Goal: Information Seeking & Learning: Learn about a topic

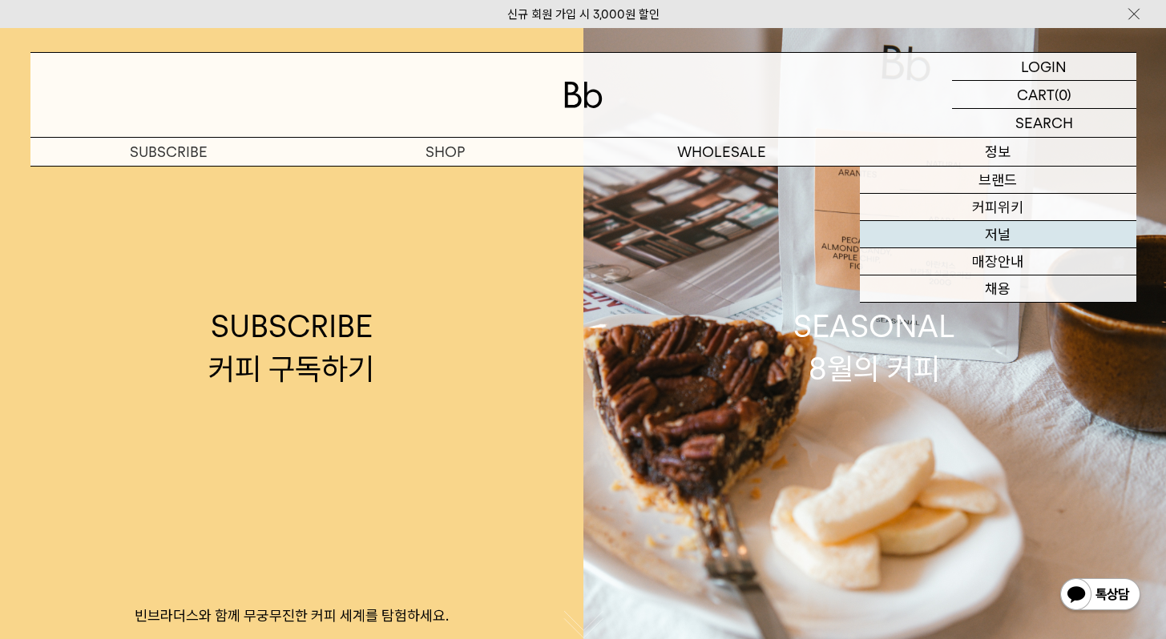
click at [1017, 236] on link "저널" at bounding box center [998, 234] width 276 height 27
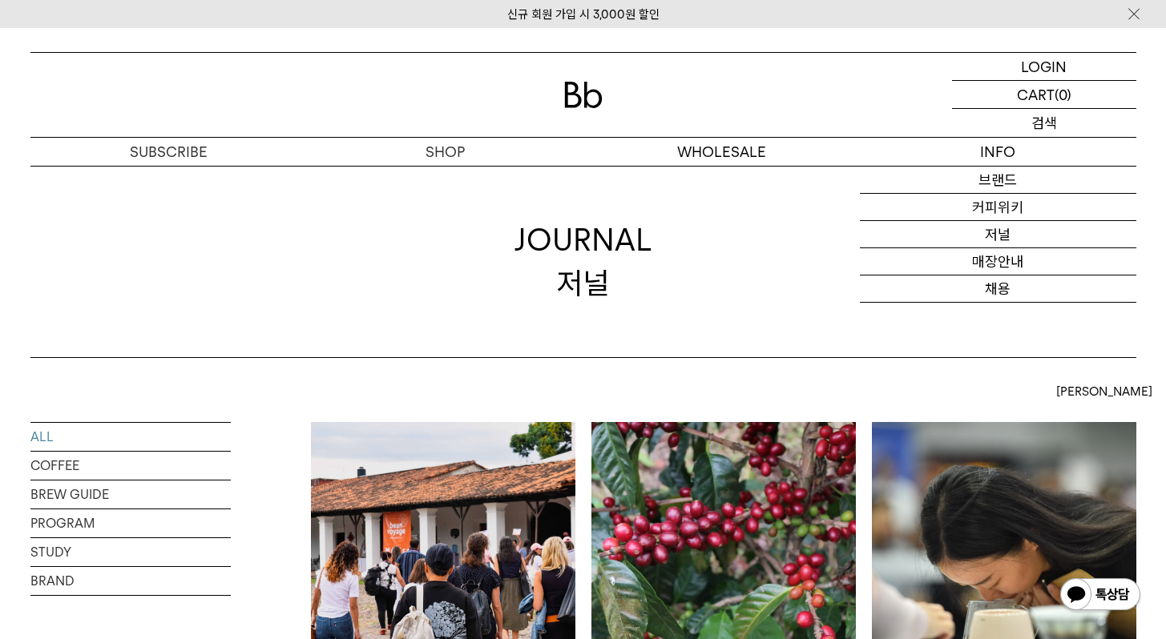
click at [1034, 119] on p "검색" at bounding box center [1044, 123] width 26 height 28
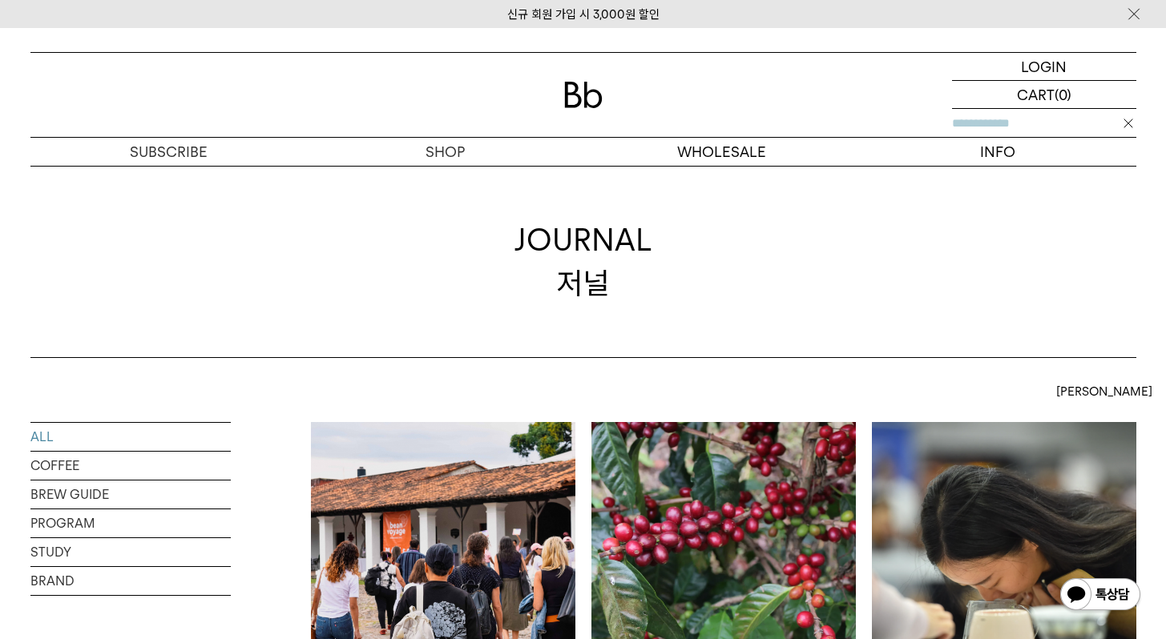
click at [1030, 123] on input "text" at bounding box center [1044, 123] width 184 height 28
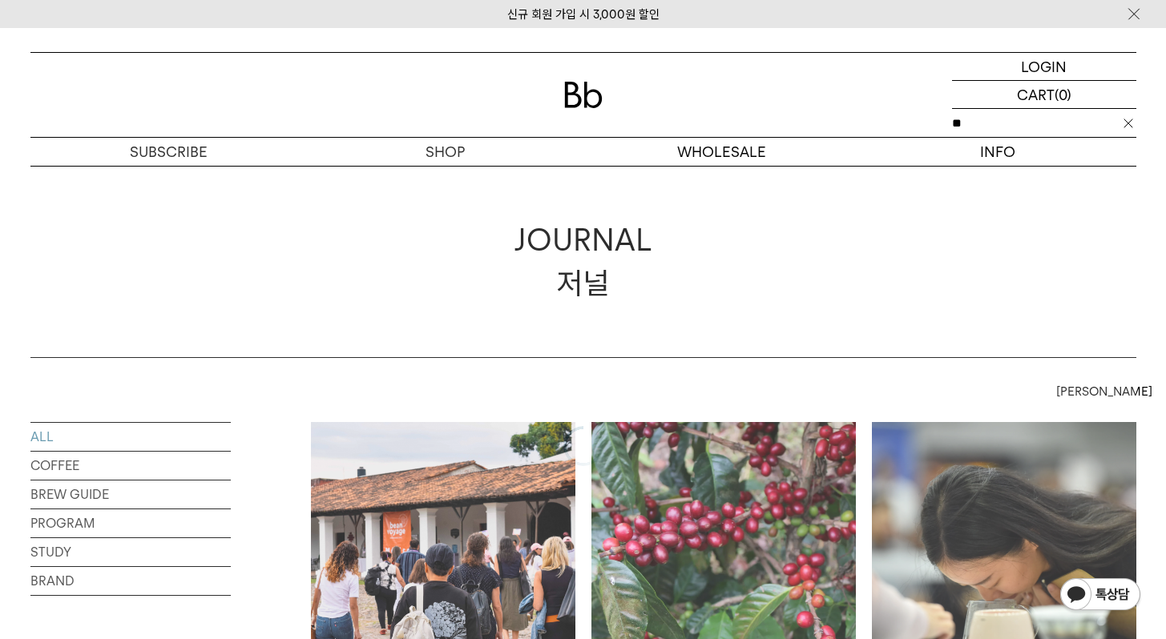
type input "**"
click input "**" at bounding box center [0, 0] width 0 height 0
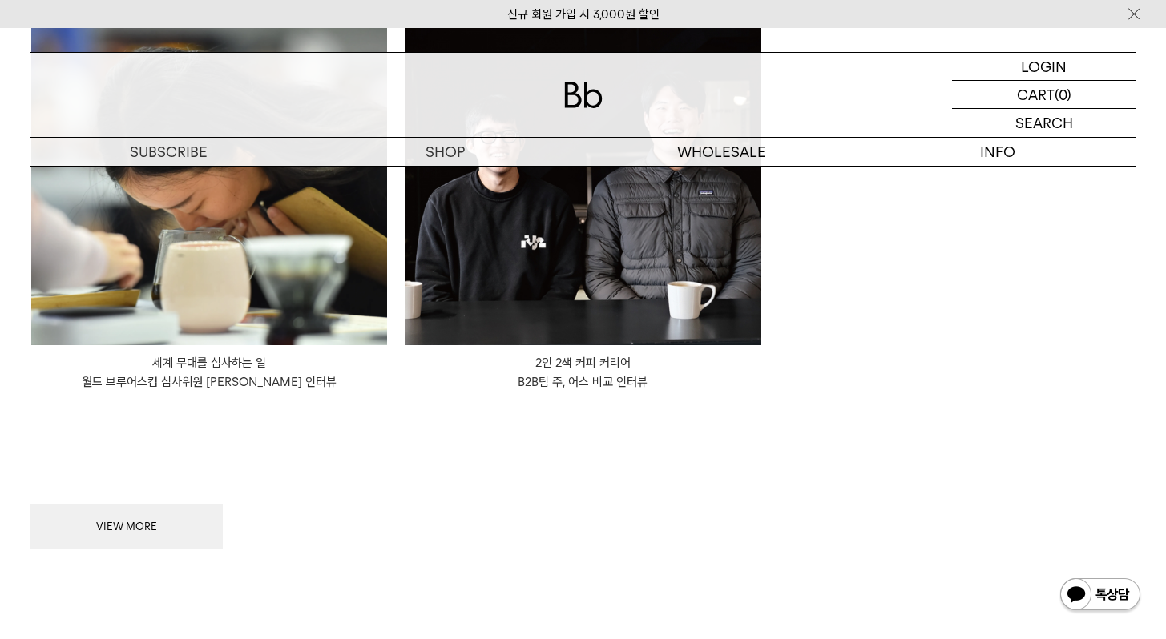
scroll to position [307, 0]
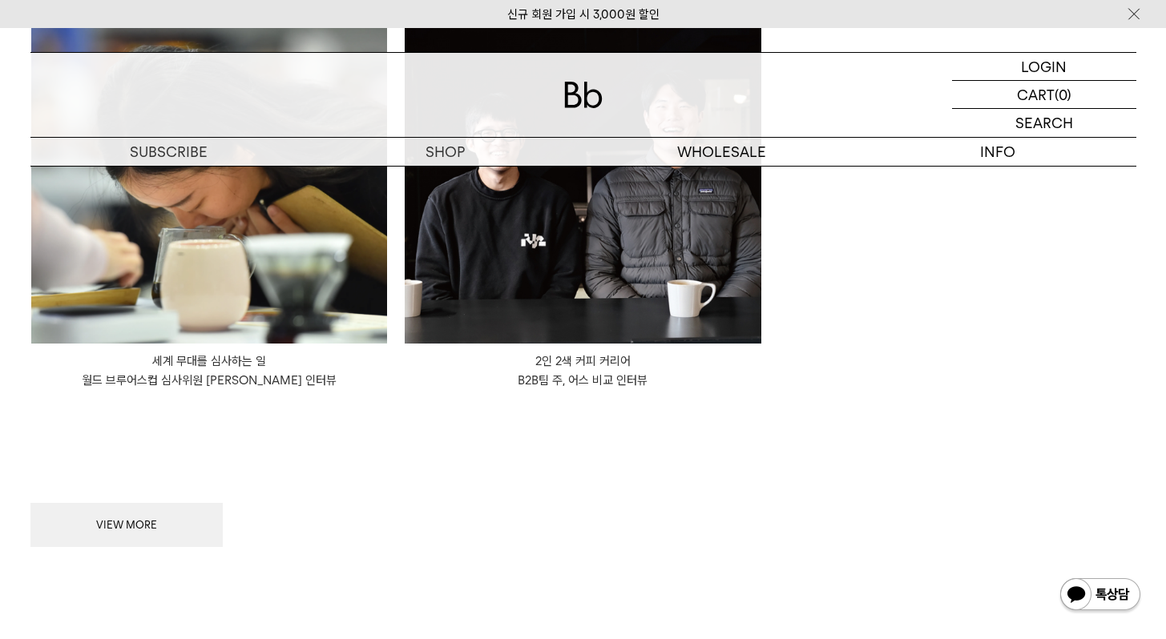
click at [0, 0] on img at bounding box center [0, 0] width 0 height 0
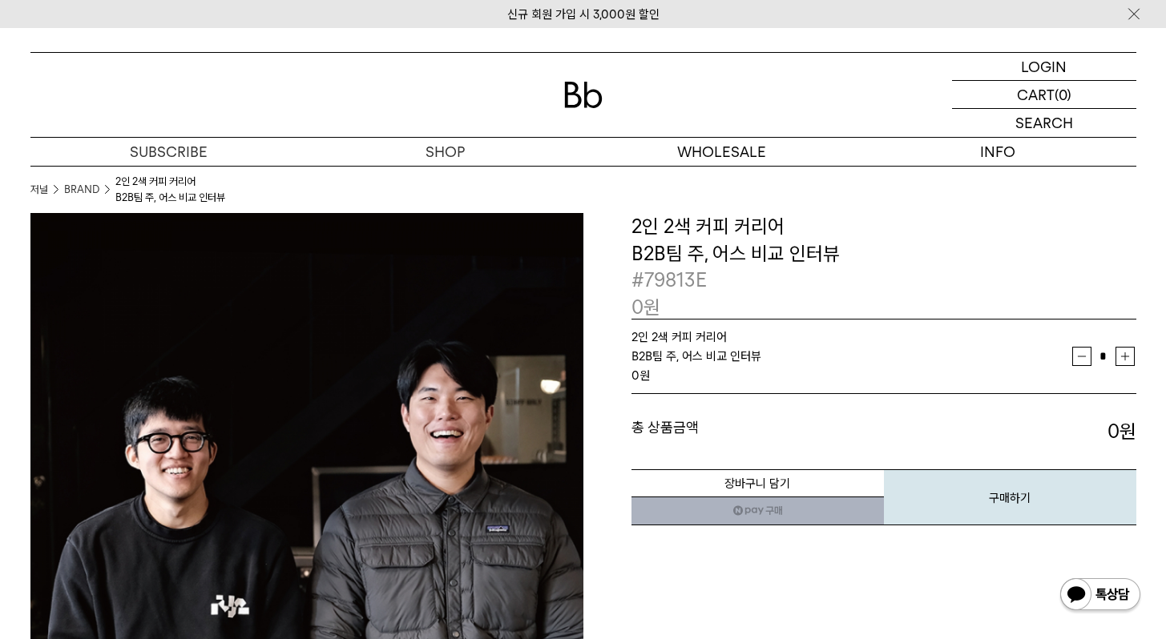
scroll to position [64, 0]
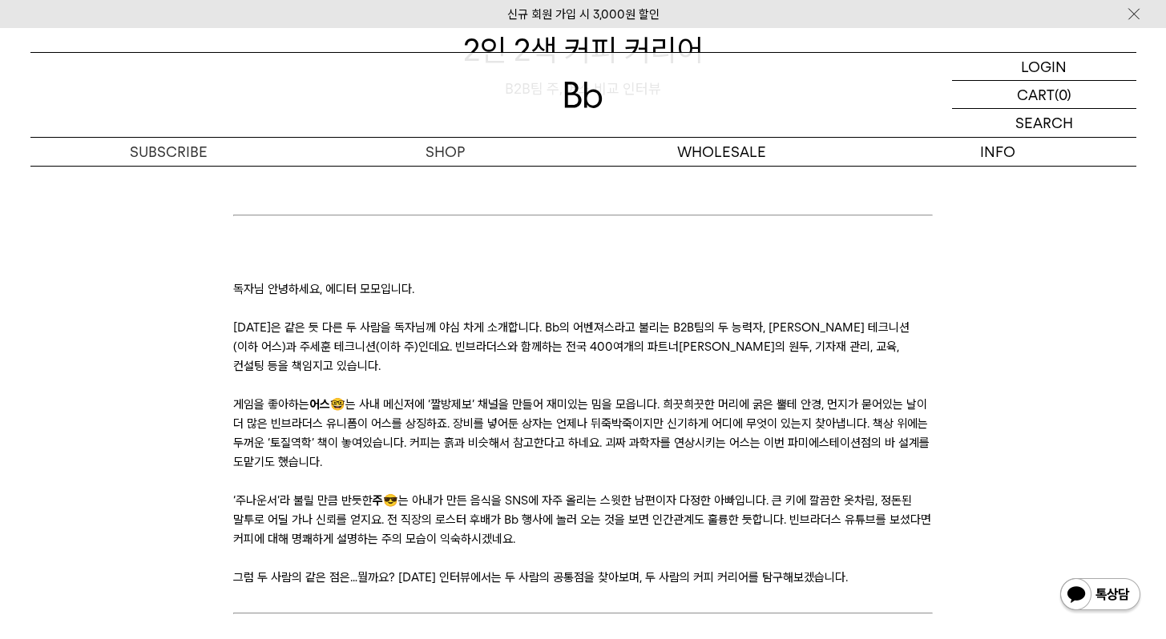
scroll to position [222, 0]
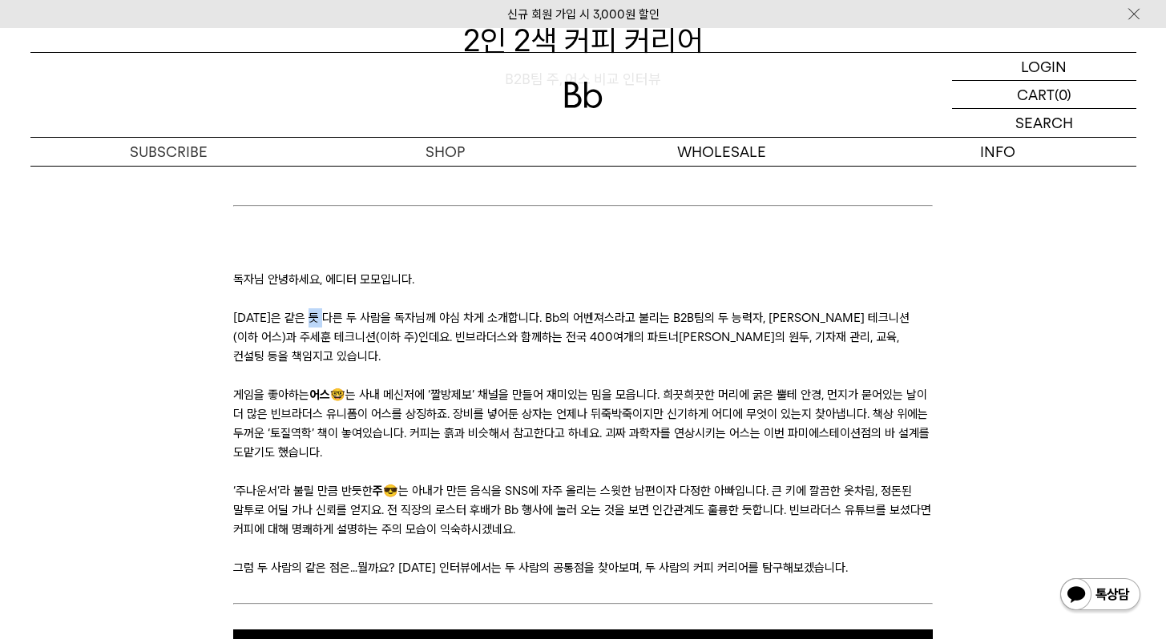
drag, startPoint x: 324, startPoint y: 317, endPoint x: 351, endPoint y: 325, distance: 28.4
click at [345, 323] on p "오늘은 같은 듯 다른 두 사람을 독자님께 야심 차게 소개합니다. Bb의 어벤져스라고 불리는 B2B팀의 두 능력자, 김의성 테크니션(이하 어스)…" at bounding box center [582, 337] width 699 height 58
click at [351, 325] on p "오늘은 같은 듯 다른 두 사람을 독자님께 야심 차게 소개합니다. Bb의 어벤져스라고 불리는 B2B팀의 두 능력자, 김의성 테크니션(이하 어스)…" at bounding box center [582, 337] width 699 height 58
drag, startPoint x: 345, startPoint y: 311, endPoint x: 399, endPoint y: 329, distance: 57.5
click at [393, 328] on p "오늘은 같은 듯 다른 두 사람을 독자님께 야심 차게 소개합니다. Bb의 어벤져스라고 불리는 B2B팀의 두 능력자, 김의성 테크니션(이하 어스)…" at bounding box center [582, 337] width 699 height 58
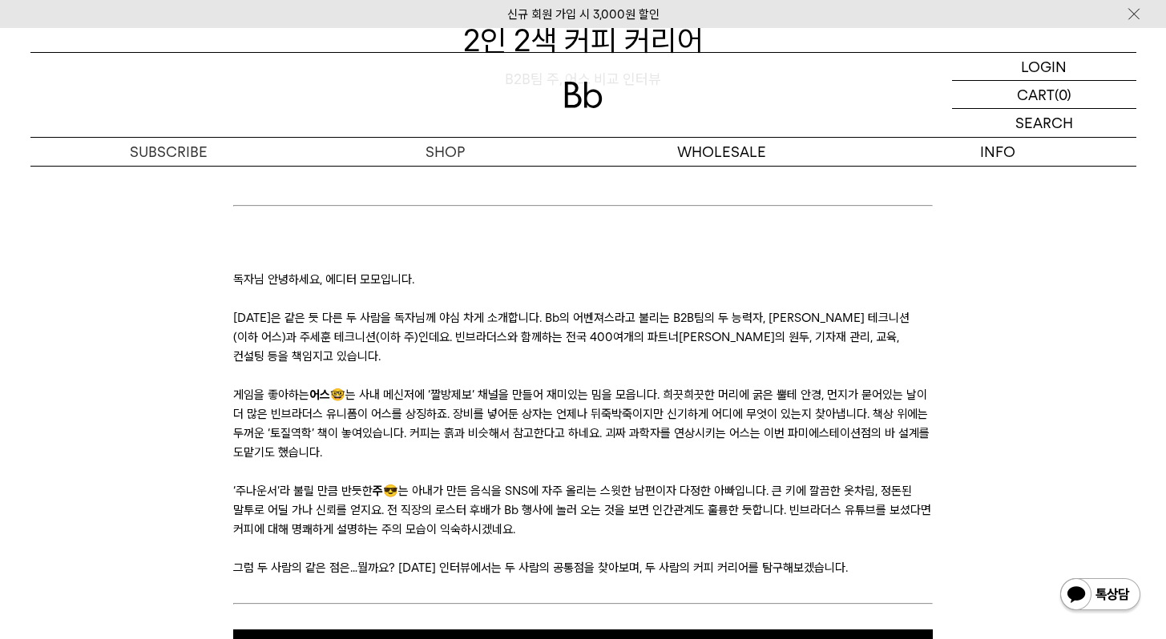
click at [399, 329] on p "오늘은 같은 듯 다른 두 사람을 독자님께 야심 차게 소개합니다. Bb의 어벤져스라고 불리는 B2B팀의 두 능력자, 김의성 테크니션(이하 어스)…" at bounding box center [582, 337] width 699 height 58
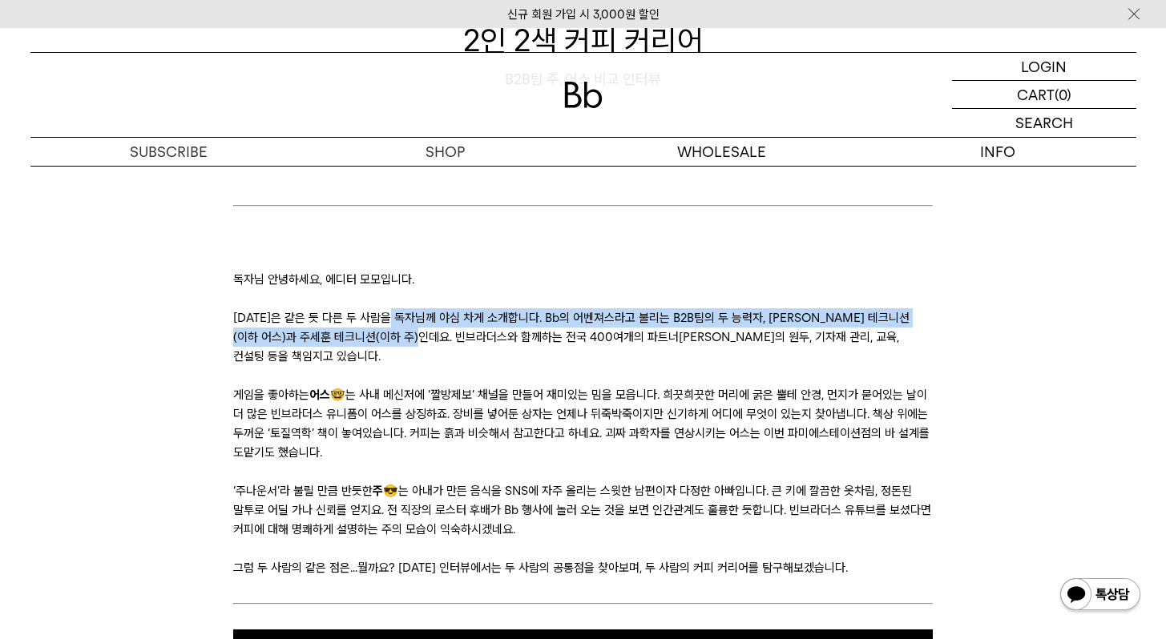
drag, startPoint x: 405, startPoint y: 316, endPoint x: 435, endPoint y: 345, distance: 41.9
click at [433, 342] on p "오늘은 같은 듯 다른 두 사람을 독자님께 야심 차게 소개합니다. Bb의 어벤져스라고 불리는 B2B팀의 두 능력자, 김의성 테크니션(이하 어스)…" at bounding box center [582, 337] width 699 height 58
click at [435, 345] on p "오늘은 같은 듯 다른 두 사람을 독자님께 야심 차게 소개합니다. Bb의 어벤져스라고 불리는 B2B팀의 두 능력자, 김의성 테크니션(이하 어스)…" at bounding box center [582, 337] width 699 height 58
drag, startPoint x: 432, startPoint y: 316, endPoint x: 463, endPoint y: 352, distance: 47.7
click at [459, 347] on p "오늘은 같은 듯 다른 두 사람을 독자님께 야심 차게 소개합니다. Bb의 어벤져스라고 불리는 B2B팀의 두 능력자, 김의성 테크니션(이하 어스)…" at bounding box center [582, 337] width 699 height 58
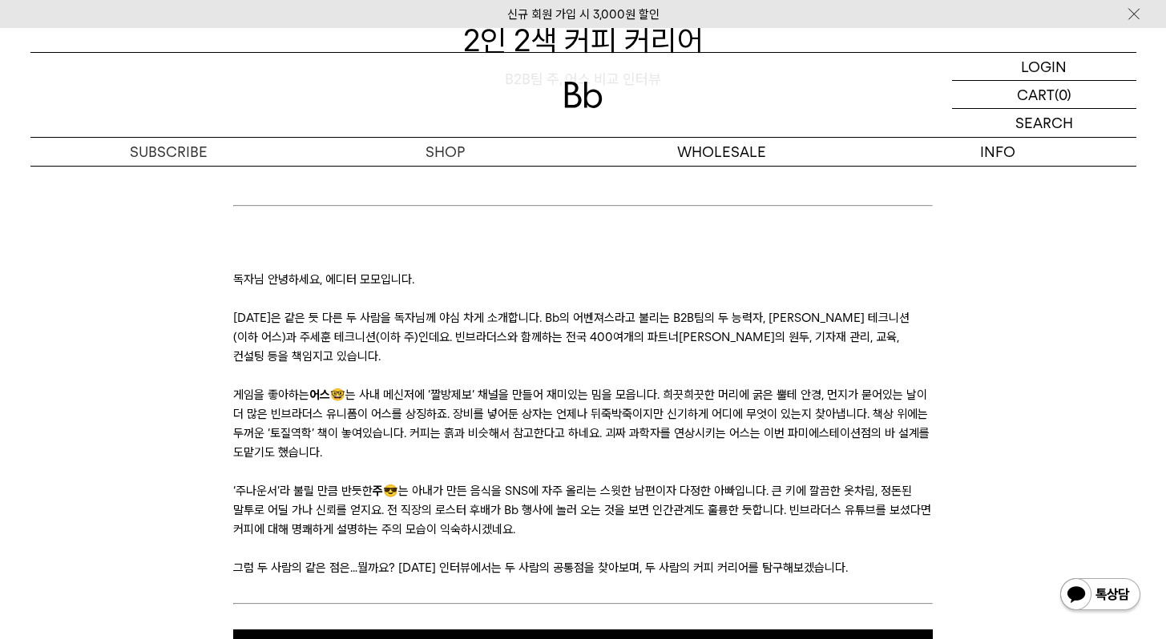
click at [463, 366] on p at bounding box center [582, 375] width 699 height 19
drag, startPoint x: 473, startPoint y: 328, endPoint x: 480, endPoint y: 336, distance: 10.3
click at [474, 330] on p "[DATE]은 같은 듯 다른 두 사람을 독자님께 야심 차게 소개합니다. Bb의 어벤져스라고 불리는 B2B팀의 두 능력자, [PERSON_NAM…" at bounding box center [582, 337] width 699 height 58
click at [480, 336] on p "[DATE]은 같은 듯 다른 두 사람을 독자님께 야심 차게 소개합니다. Bb의 어벤져스라고 불리는 B2B팀의 두 능력자, [PERSON_NAM…" at bounding box center [582, 337] width 699 height 58
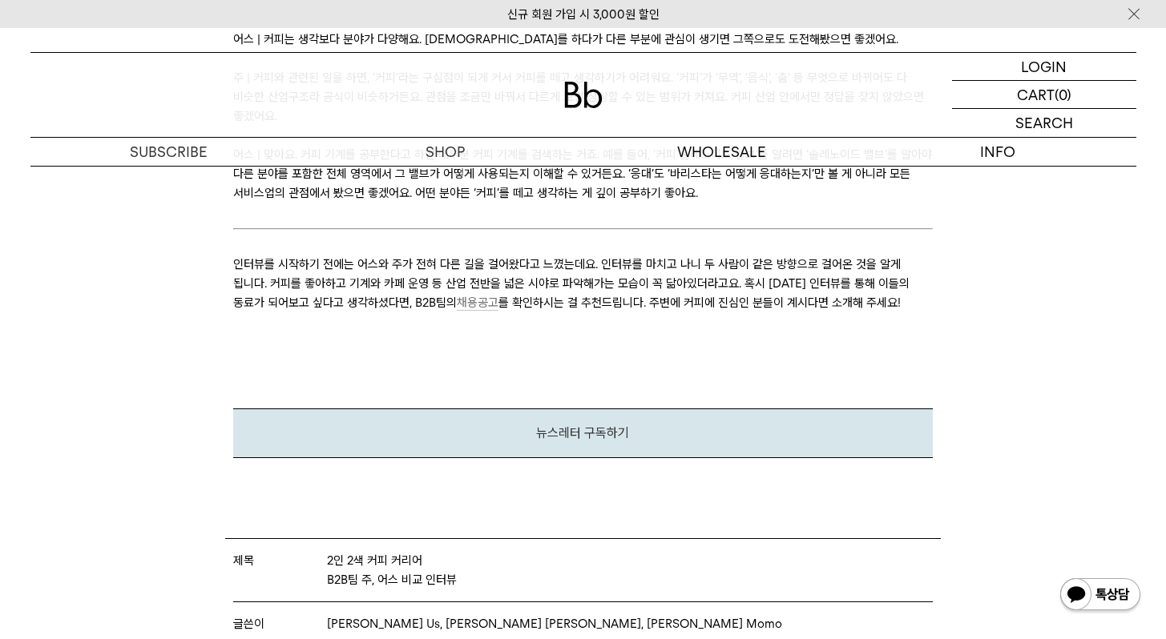
scroll to position [9533, 0]
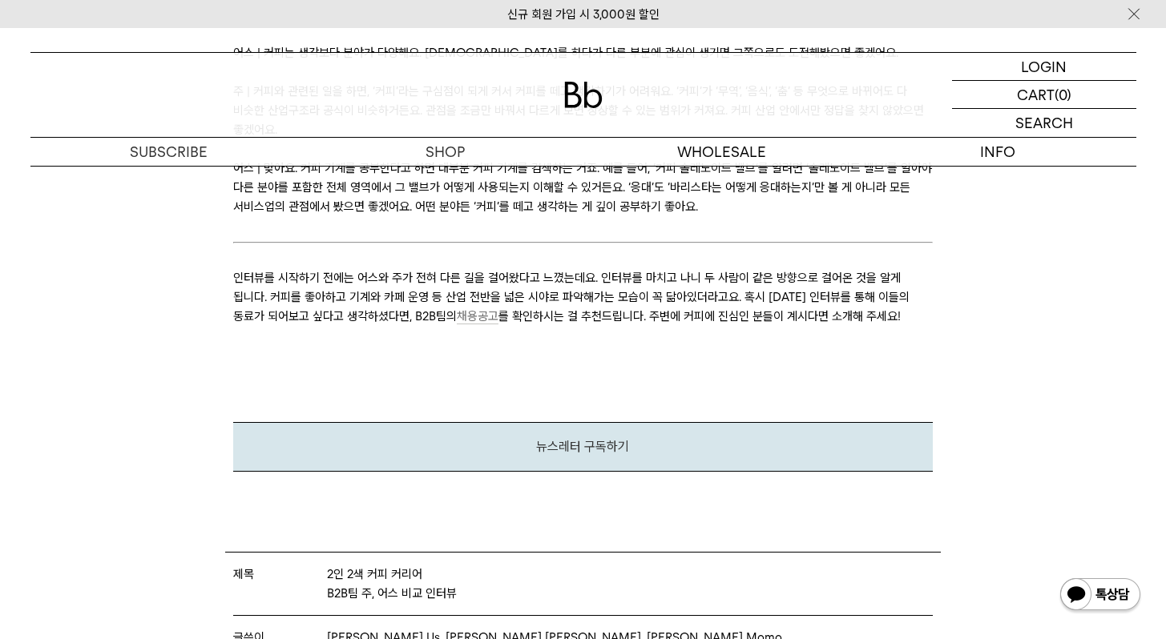
click at [457, 309] on span "채용공고" at bounding box center [478, 316] width 42 height 15
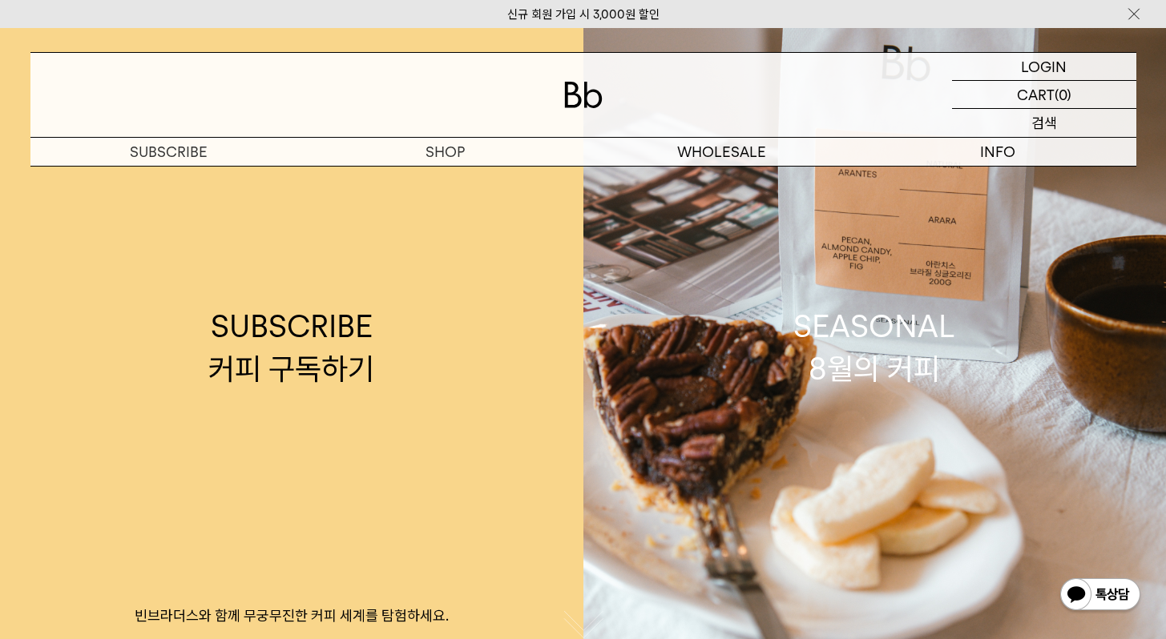
click at [1038, 122] on p "검색" at bounding box center [1044, 123] width 26 height 28
click at [1019, 121] on input "text" at bounding box center [1044, 123] width 184 height 28
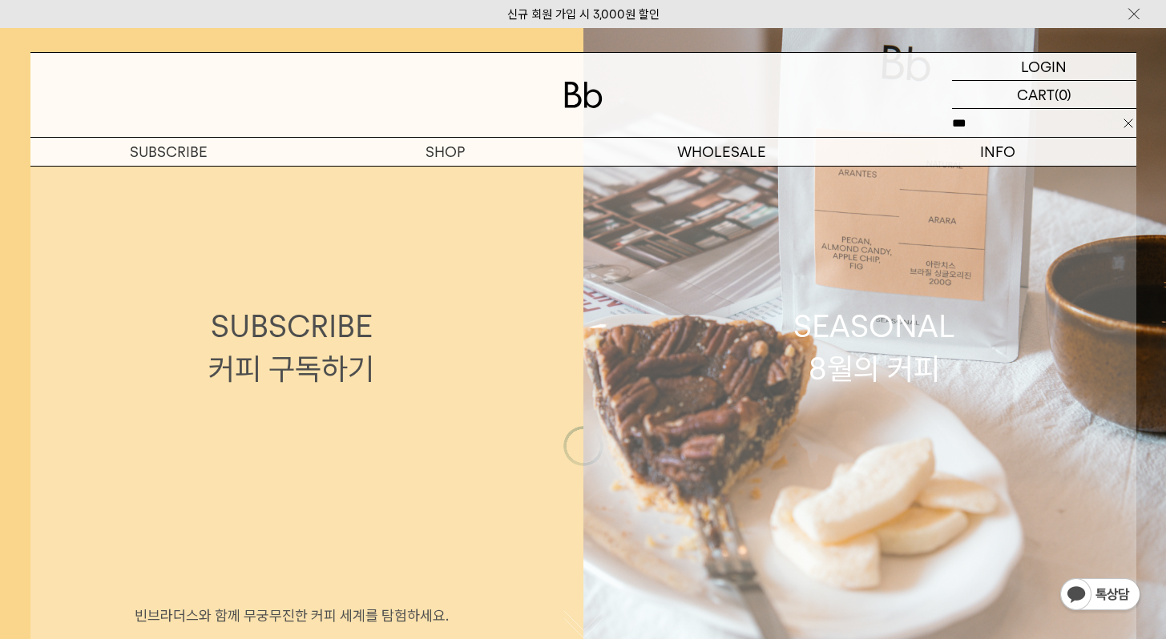
type input "***"
click input "**" at bounding box center [0, 0] width 0 height 0
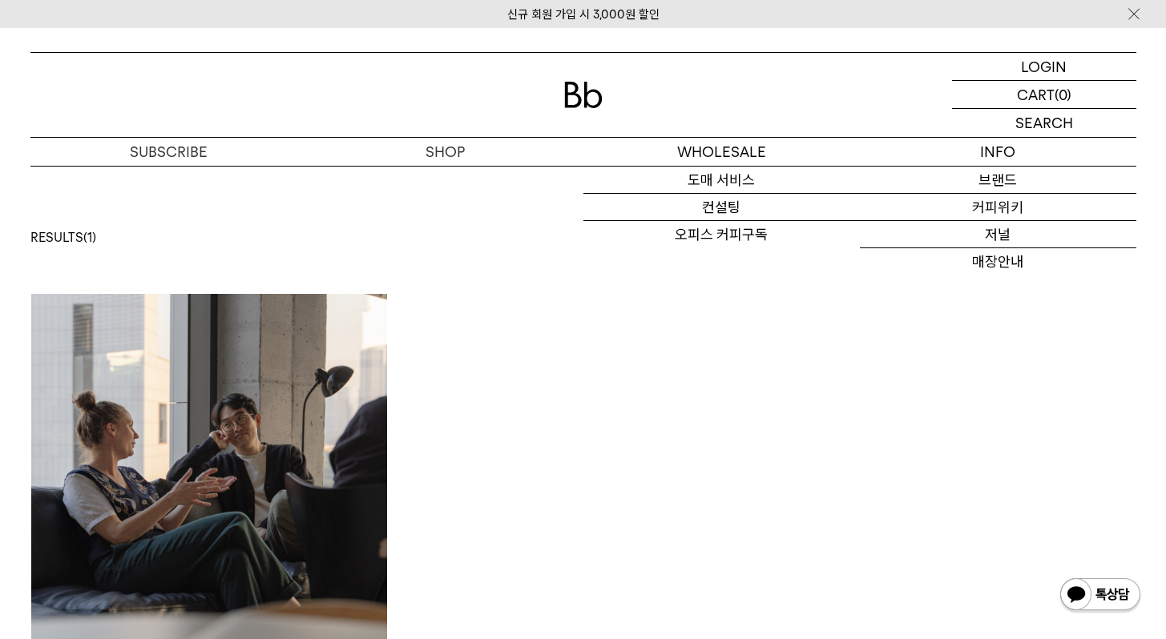
click at [205, 316] on img at bounding box center [209, 472] width 357 height 357
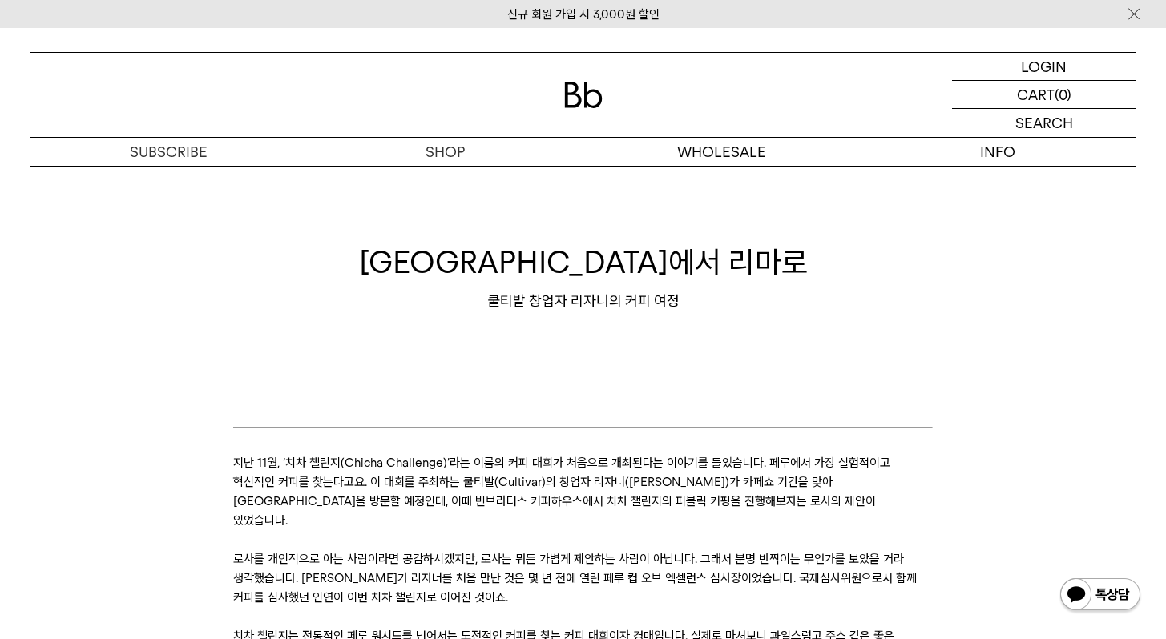
scroll to position [119, 0]
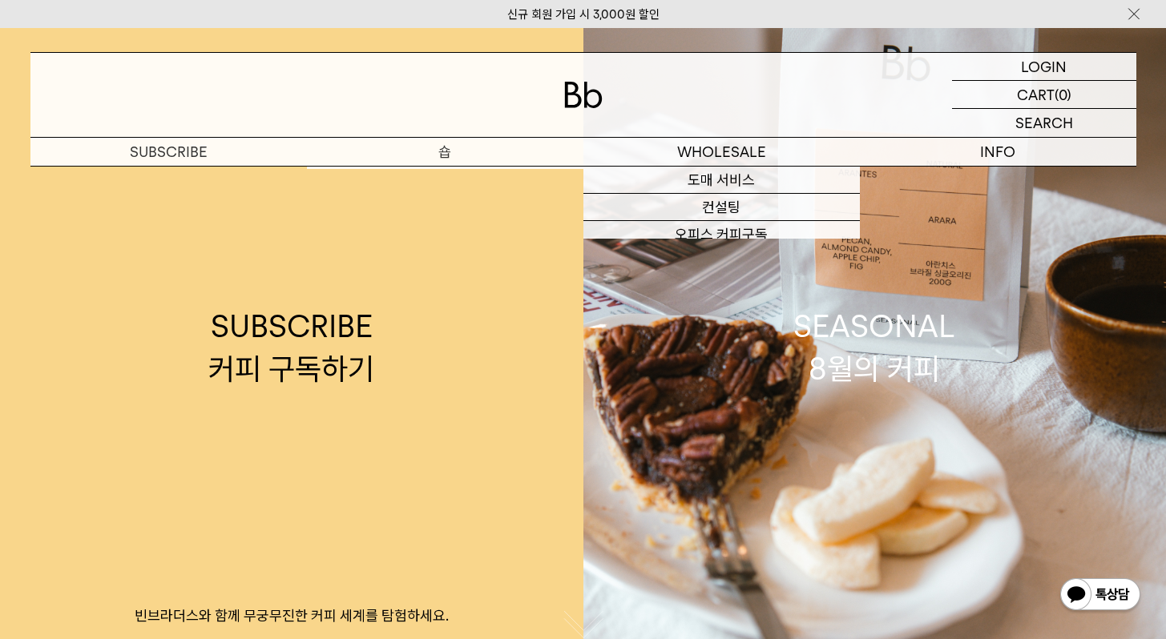
click at [443, 147] on p "숍" at bounding box center [445, 152] width 276 height 28
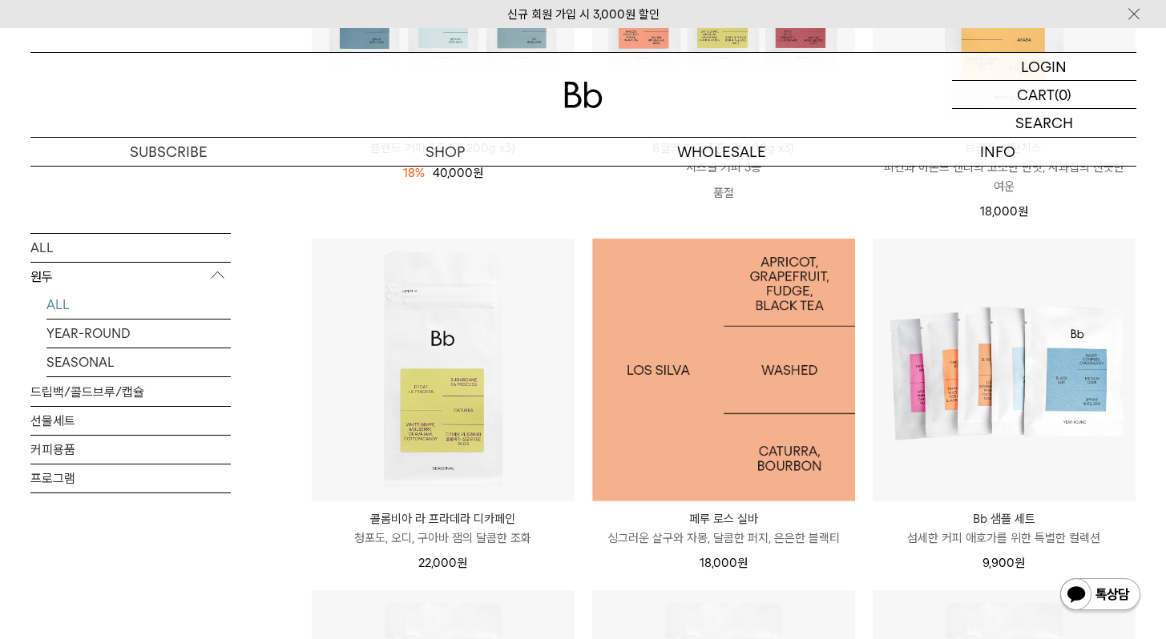
scroll to position [483, 0]
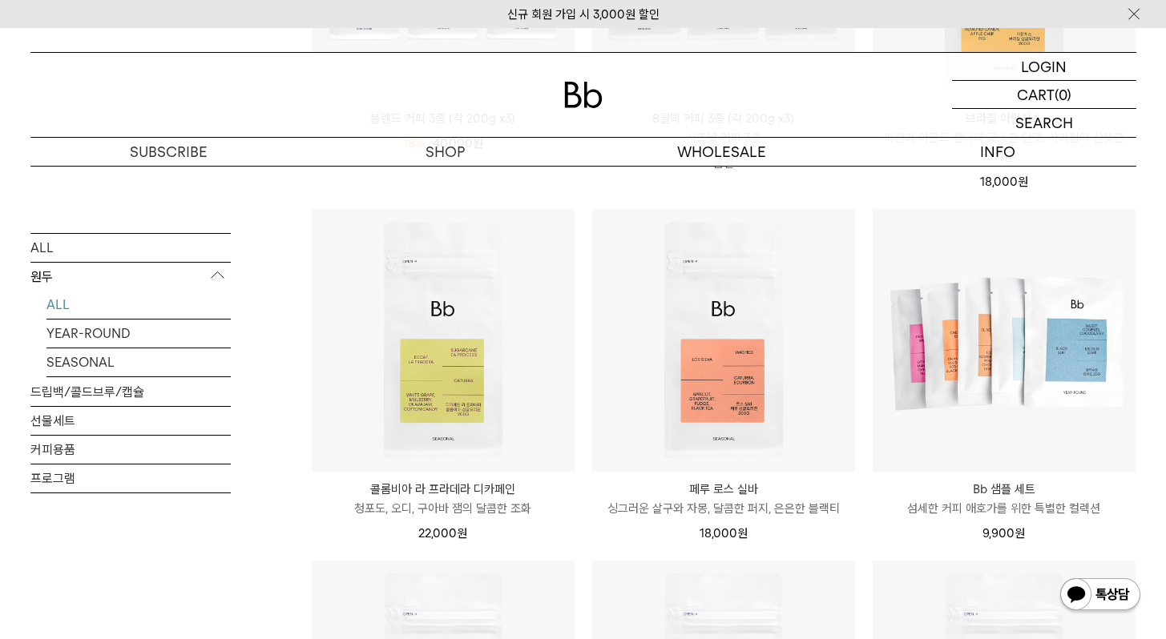
scroll to position [483, 0]
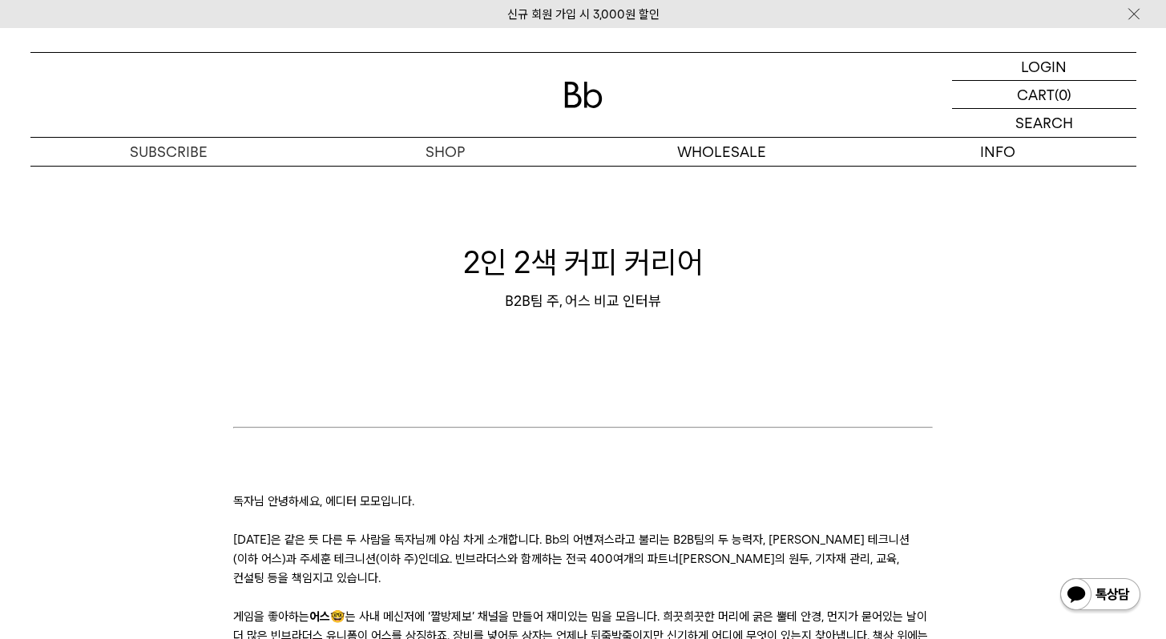
click at [661, 607] on p "게임을 좋아하는 어스🤓 는 사내 메신저에 ‘짤방제보’ 채널을 만들어 재미있는 밈을 모읍니다. 희끗희끗한 머리에 굵은 뿔테 안경, 먼지가 묻어있…" at bounding box center [582, 645] width 699 height 77
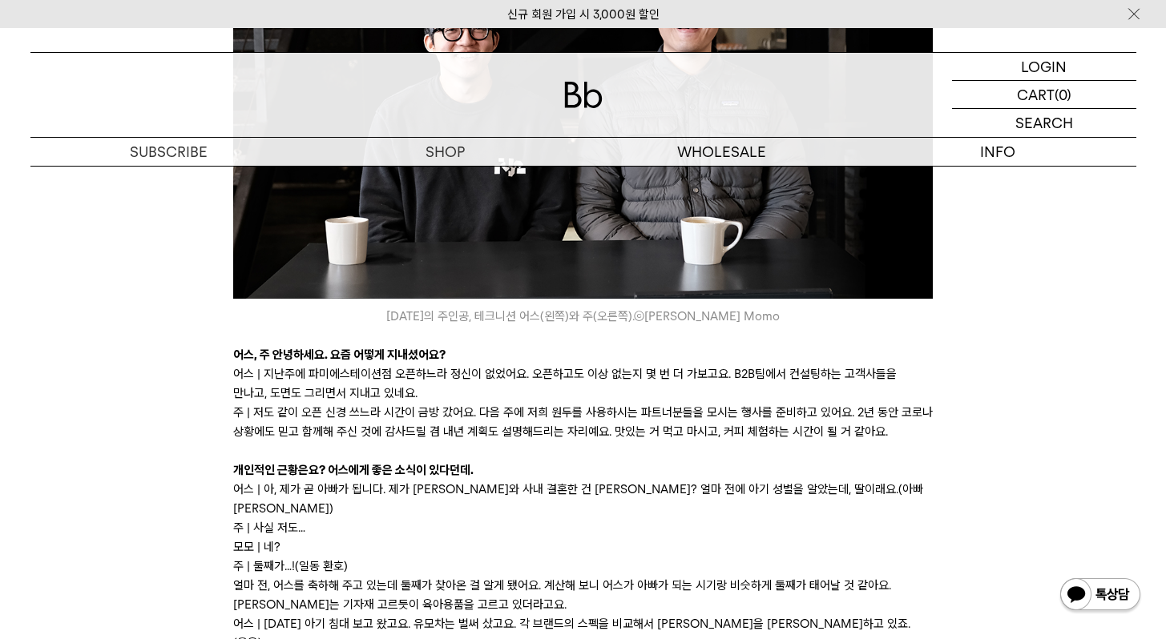
scroll to position [1555, 0]
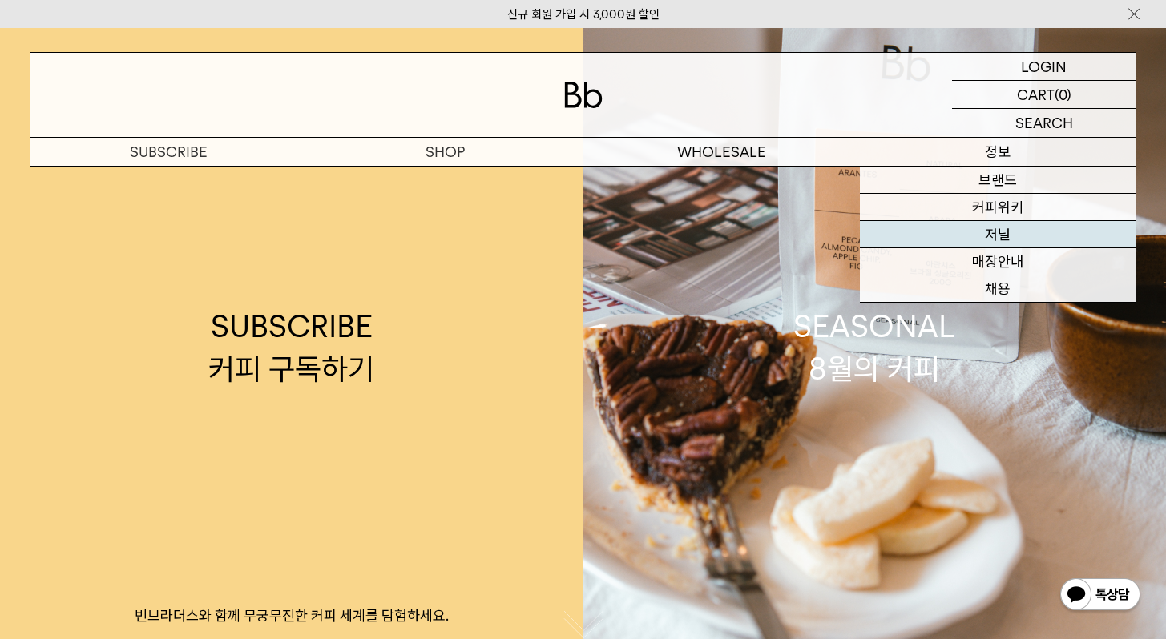
click at [1009, 237] on link "저널" at bounding box center [998, 234] width 276 height 27
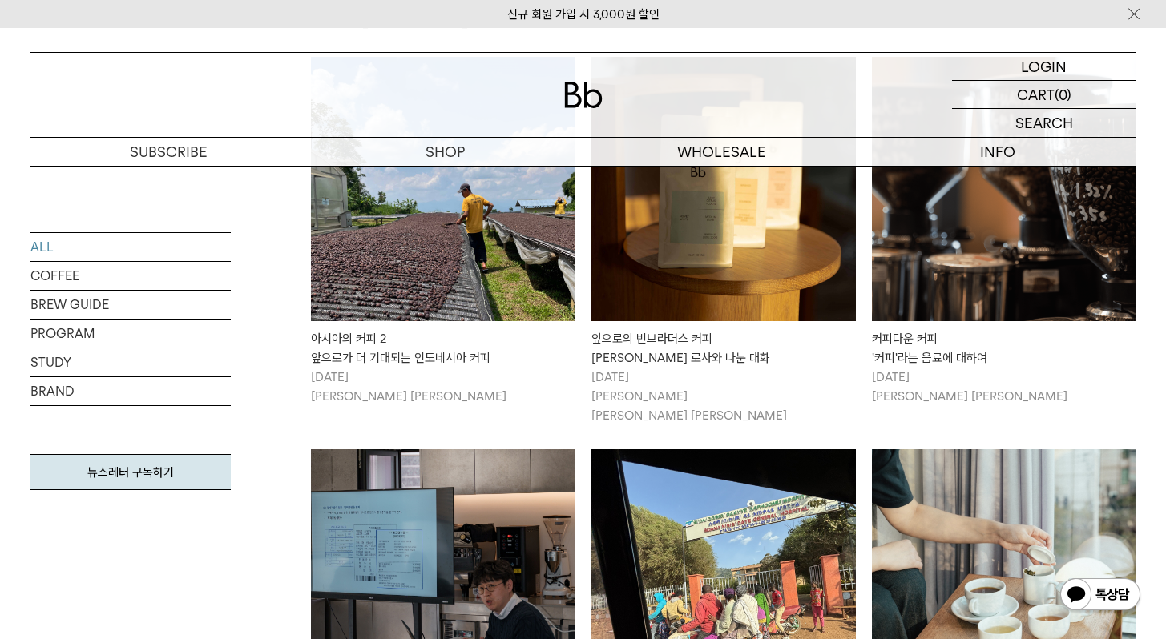
scroll to position [833, 0]
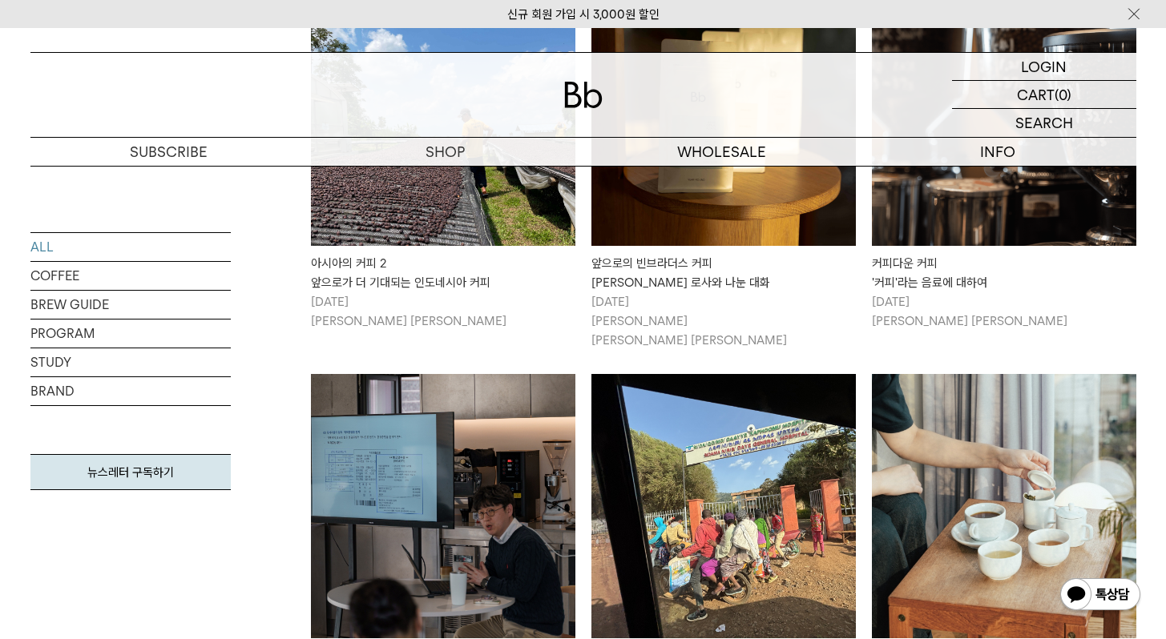
click at [715, 202] on img at bounding box center [723, 114] width 264 height 264
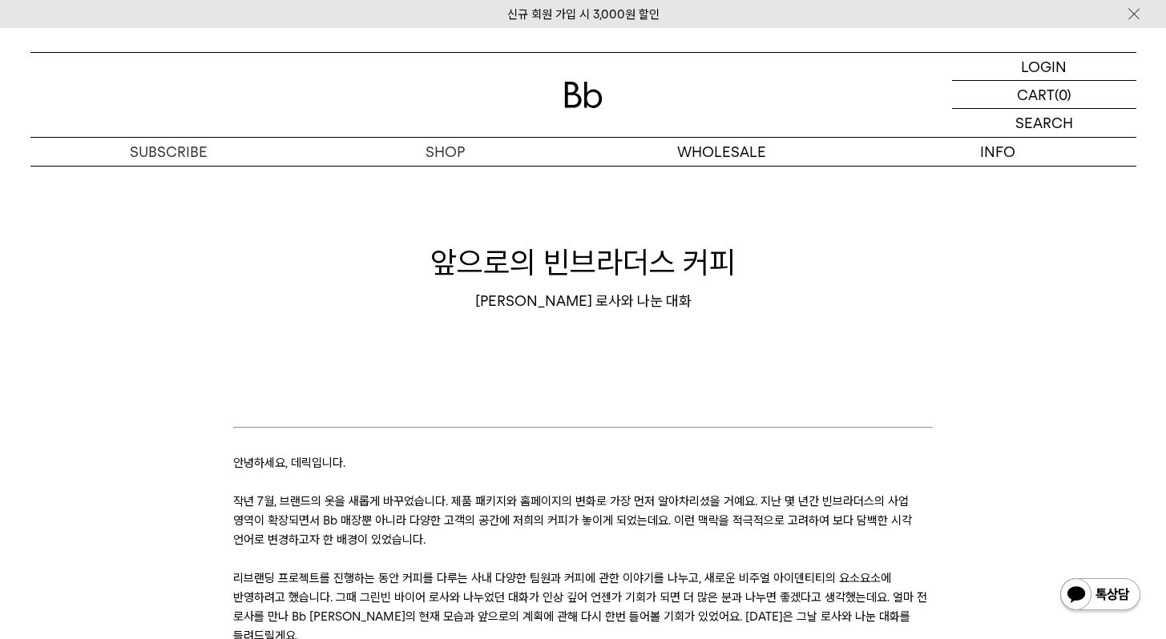
click at [763, 528] on p "작년 7월, 브랜드의 옷을 새롭게 바꾸었습니다. 제품 패키지와 홈페이지의 변화로 가장 먼저 알아차리셨을 거예요. 지난 몇 년간 빈브라더스의 사…" at bounding box center [582, 521] width 699 height 58
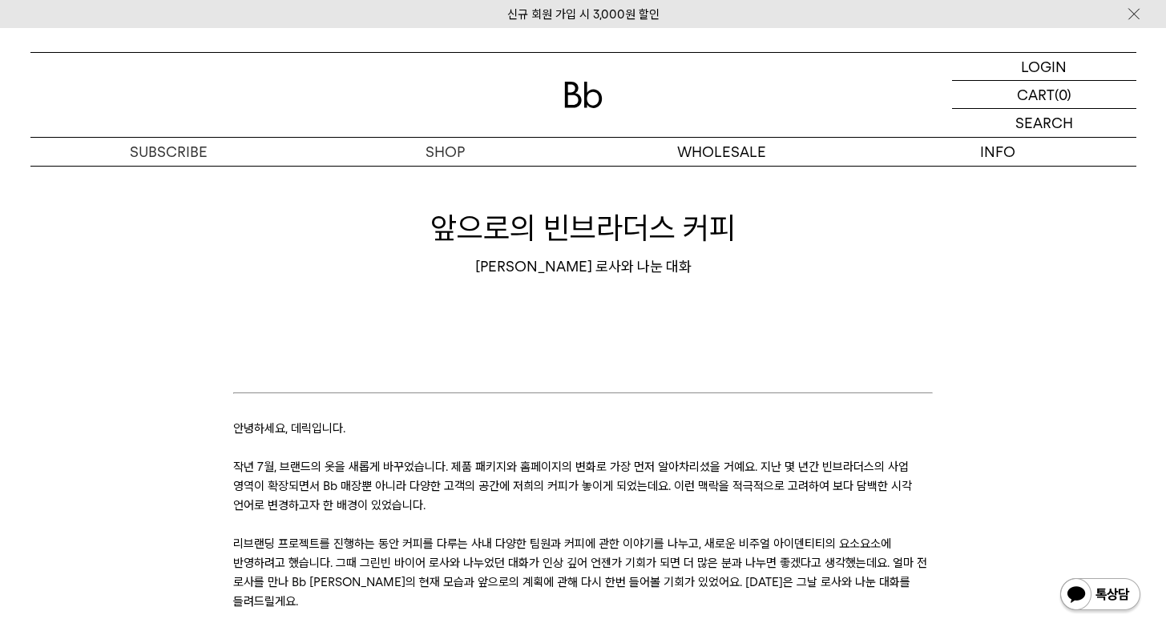
scroll to position [68, 0]
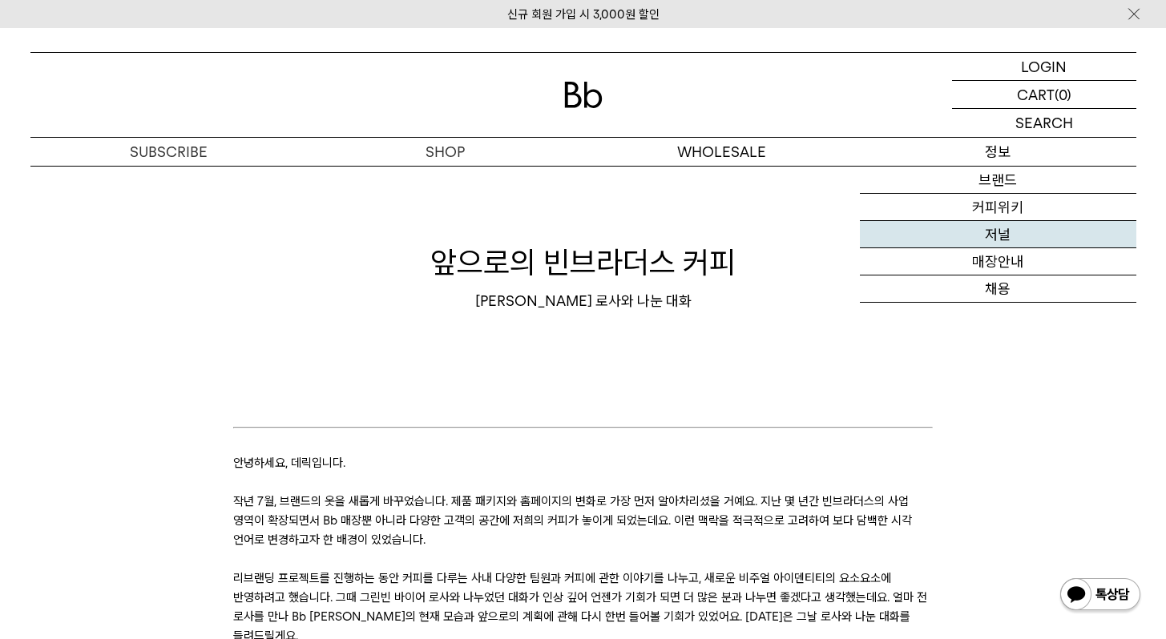
click at [1004, 232] on link "저널" at bounding box center [998, 234] width 276 height 27
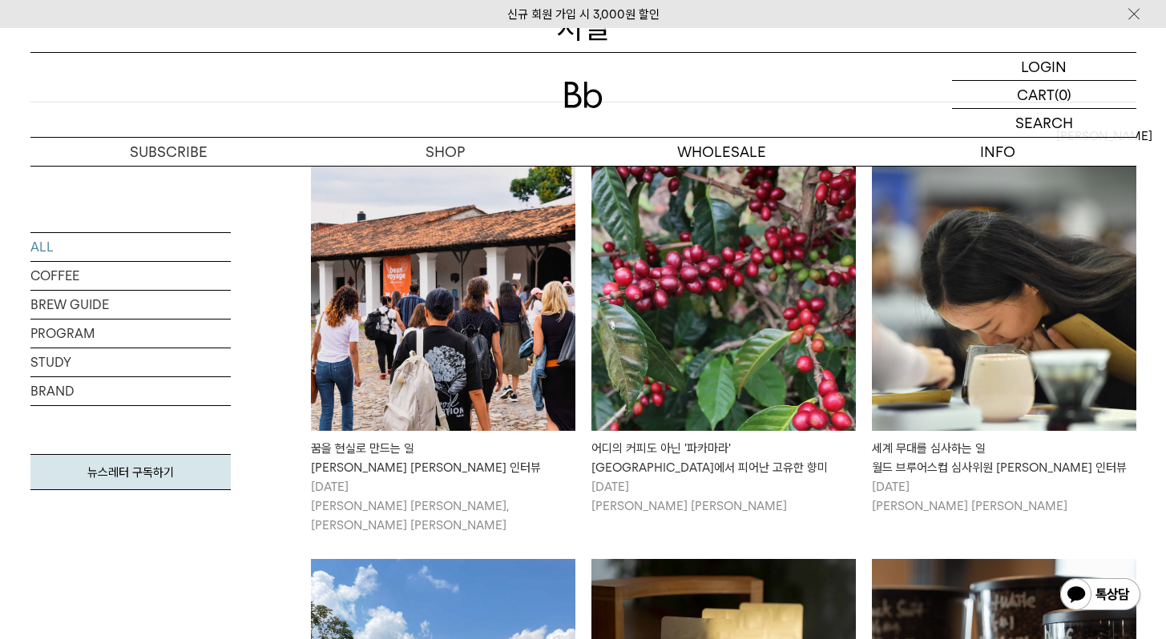
scroll to position [796, 0]
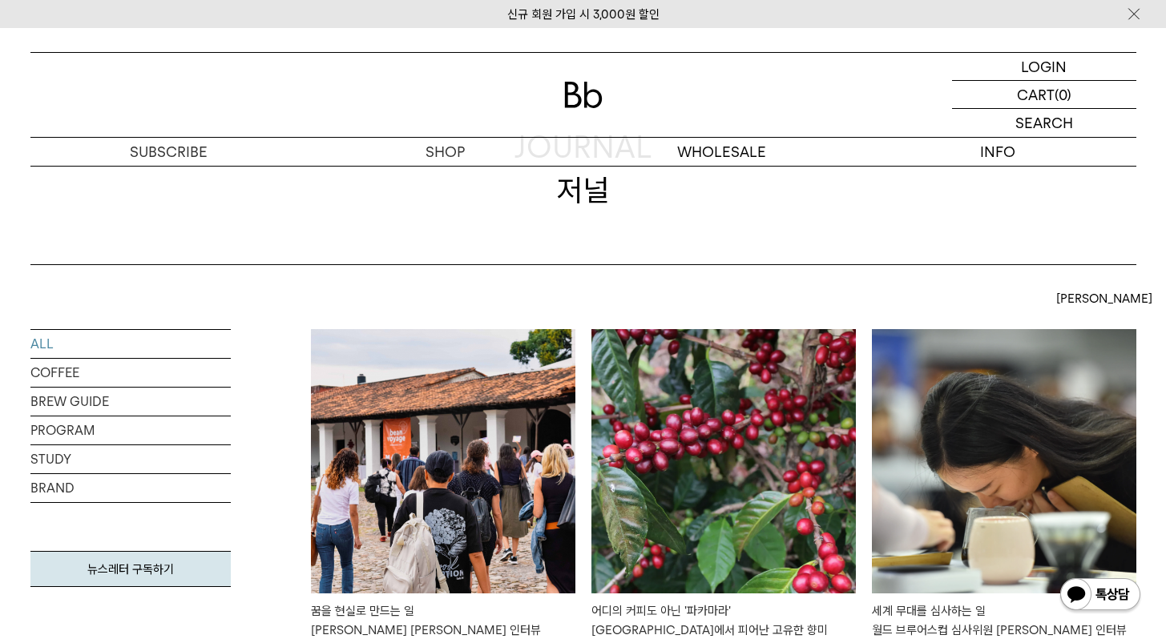
scroll to position [306, 0]
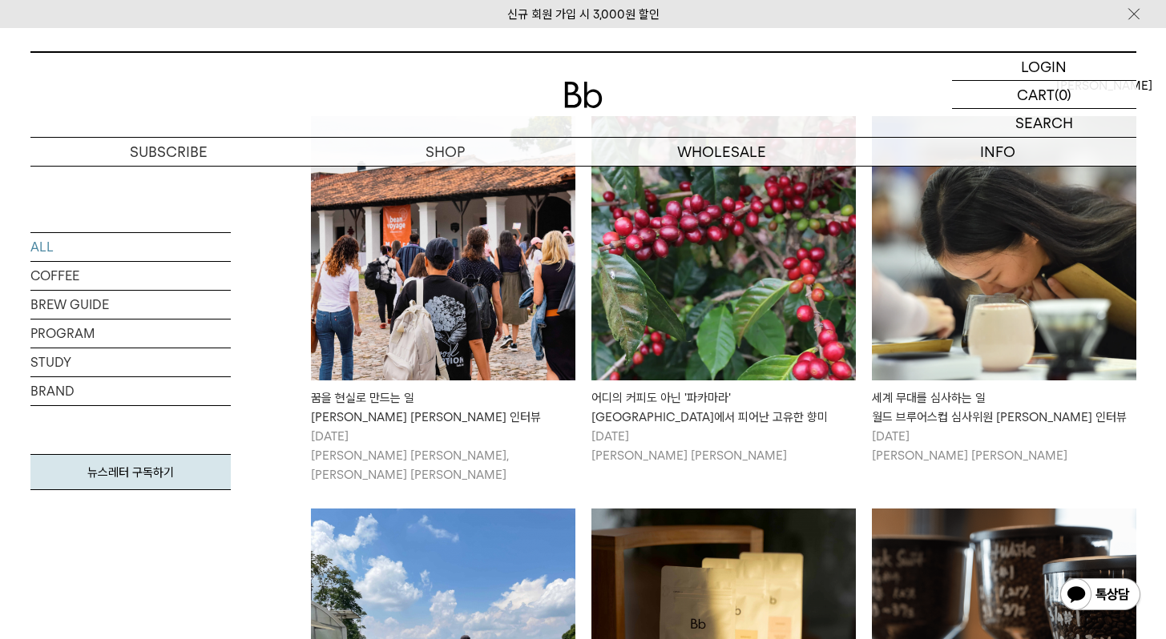
click at [473, 312] on img at bounding box center [443, 248] width 264 height 264
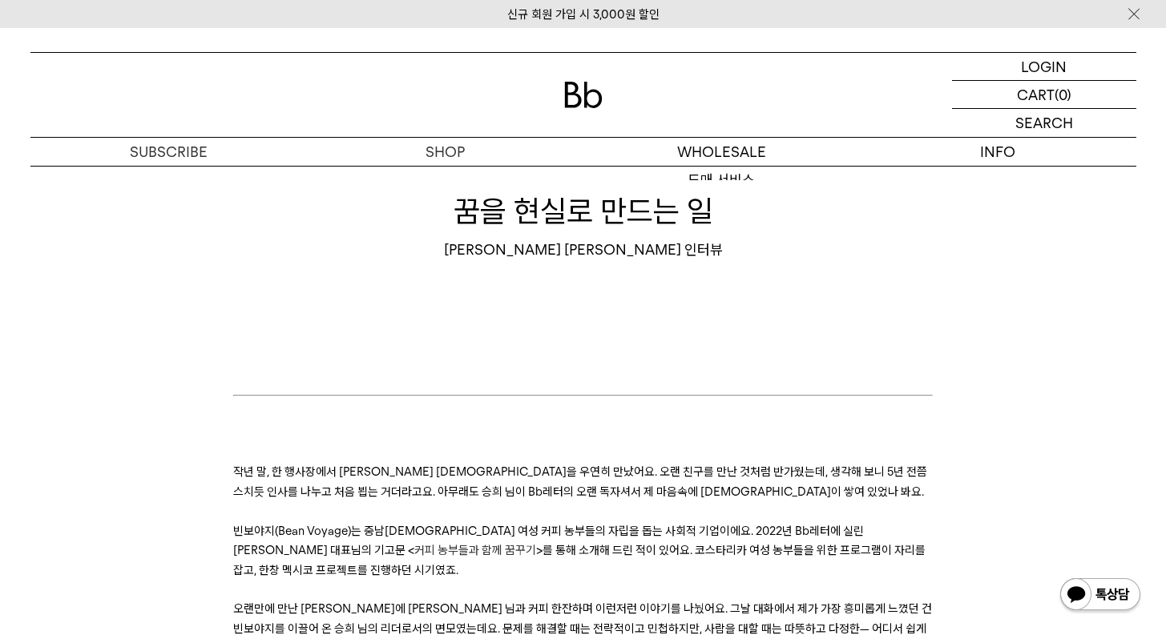
scroll to position [331, 0]
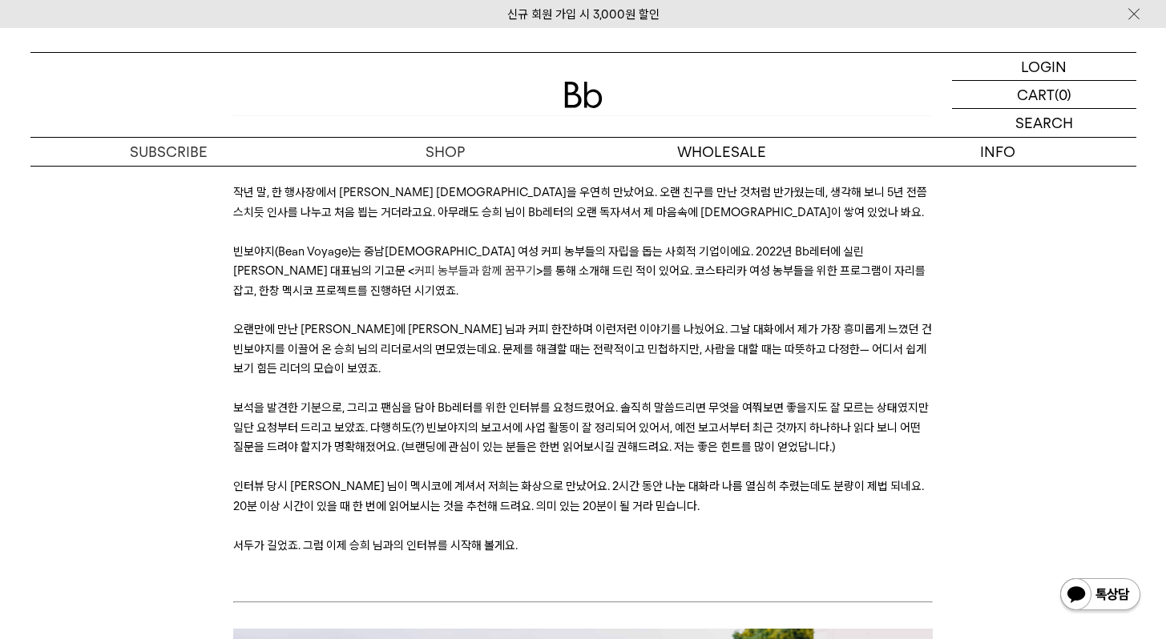
click at [574, 322] on span "오랜만에 만난 김에 승희 님과 커피 한잔하며 이런저런 이야기를 나눴어요. 그날 대화에서 제가 가장 흥미롭게 느꼈던 건 빈보야지를 이끌어 온 승…" at bounding box center [582, 349] width 699 height 54
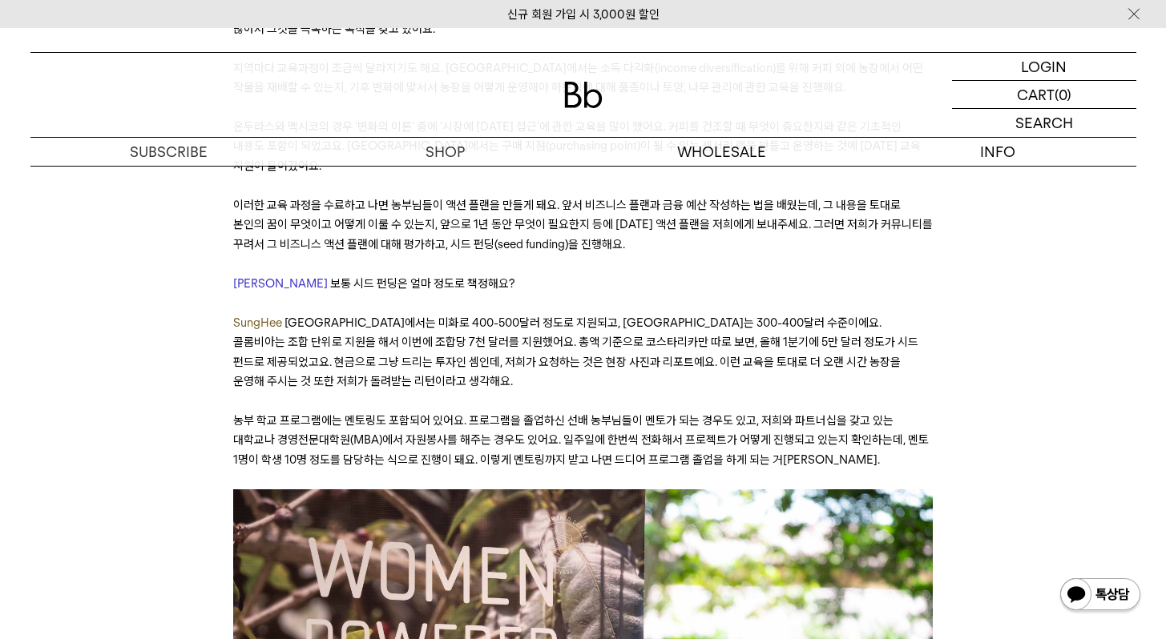
scroll to position [5717, 0]
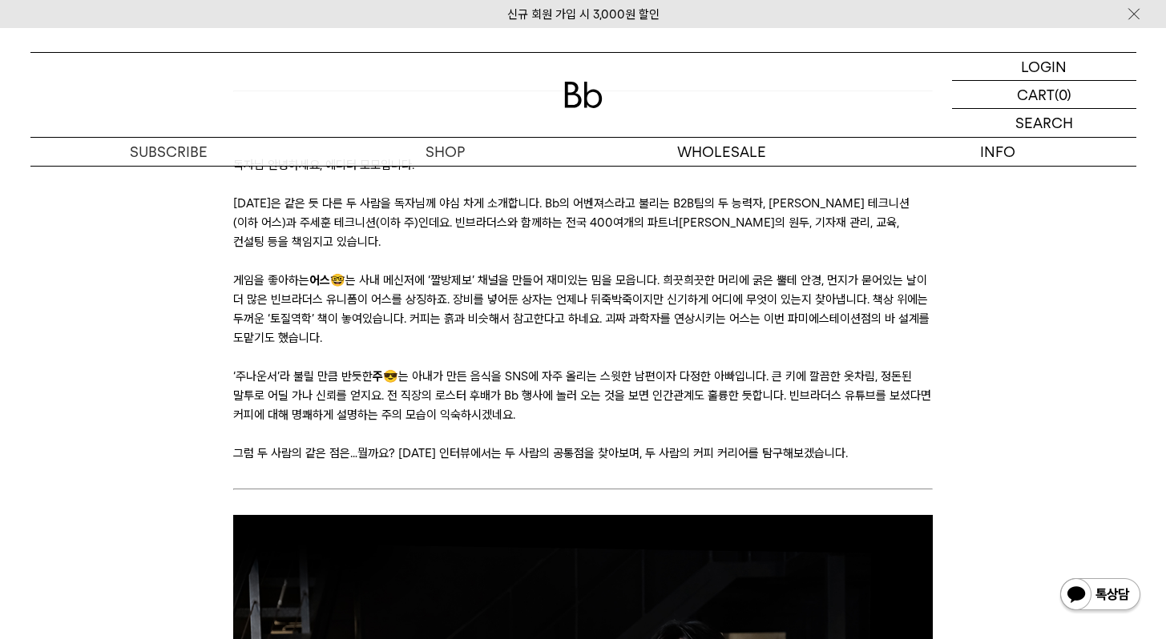
scroll to position [244, 0]
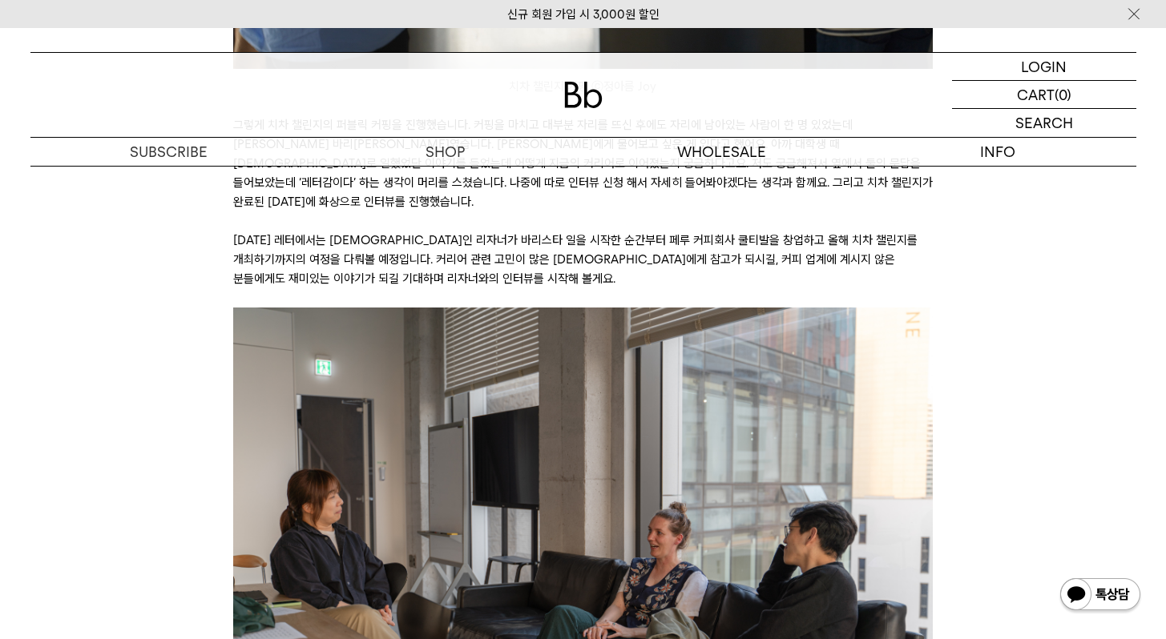
scroll to position [1146, 0]
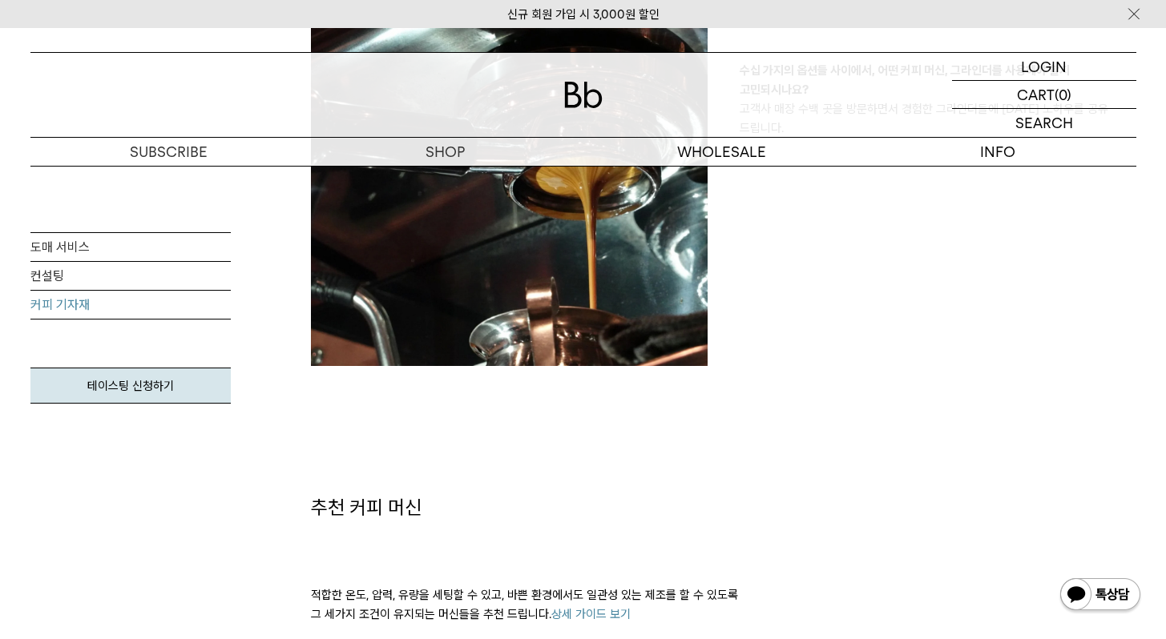
scroll to position [692, 0]
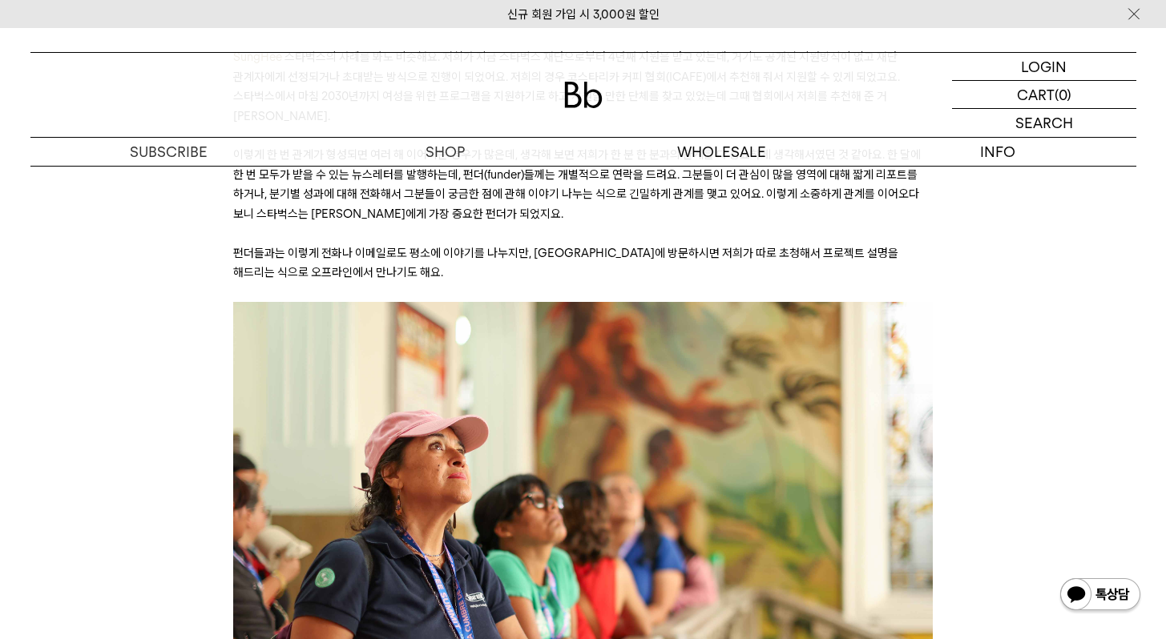
scroll to position [10942, 0]
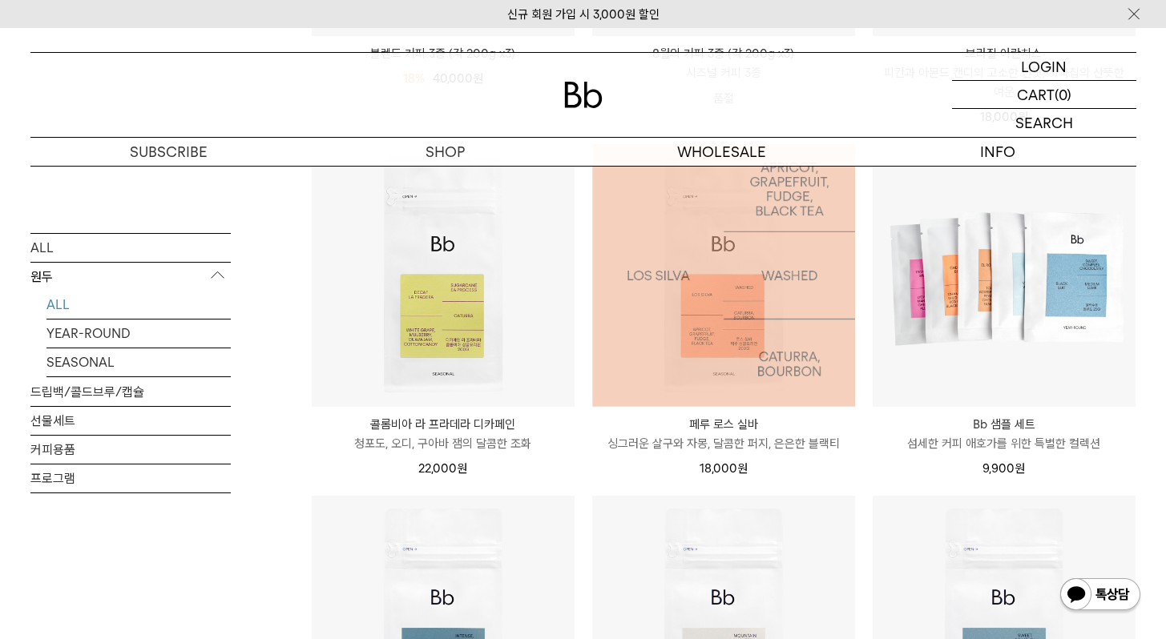
scroll to position [553, 0]
